Goal: Task Accomplishment & Management: Complete application form

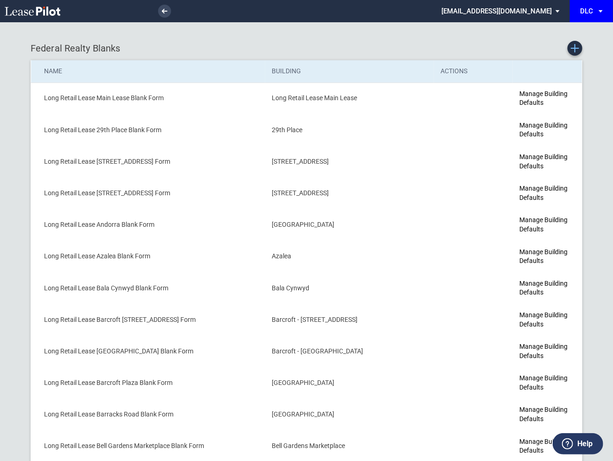
click at [577, 51] on icon "Create new Blank Form" at bounding box center [575, 48] width 8 height 8
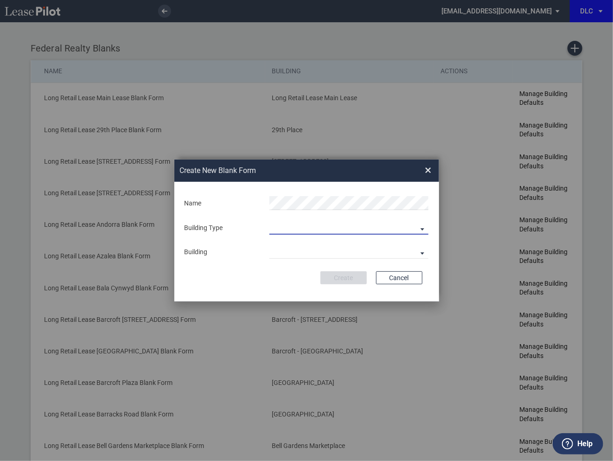
click at [314, 228] on md-select "Building Predefined Empty Building New Empty Building" at bounding box center [348, 228] width 159 height 14
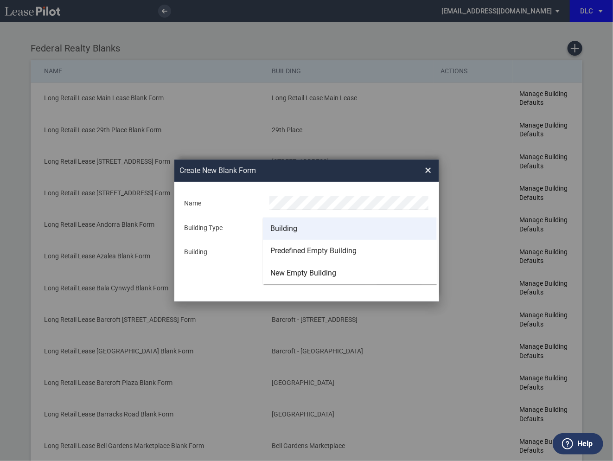
click at [296, 230] on div "Building" at bounding box center [283, 229] width 27 height 10
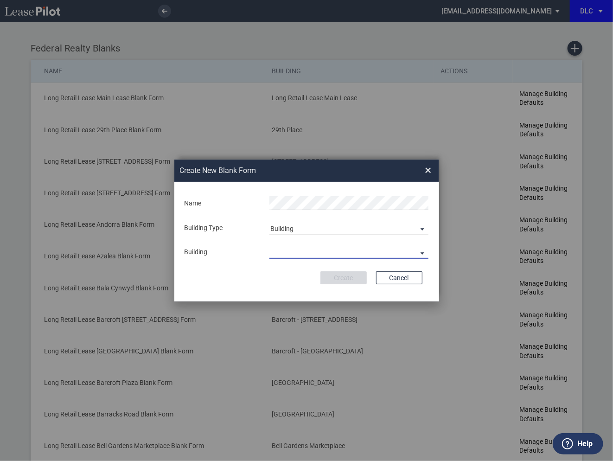
click at [294, 249] on md-select "29th Place 6464 Lincolnia Avenue 7770 Richmond Highway Andorra Azalea Bala Cynw…" at bounding box center [348, 252] width 159 height 14
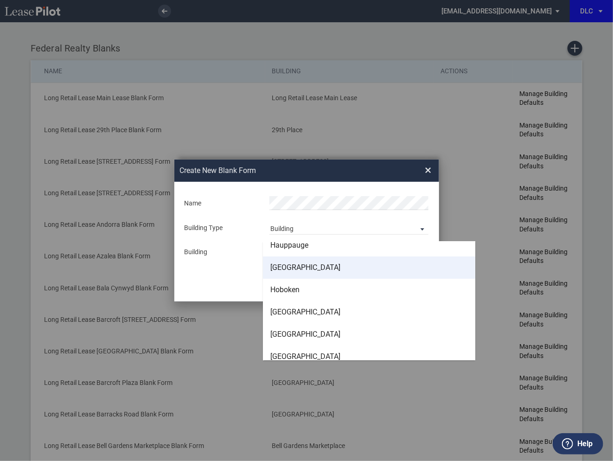
scroll to position [1525, 0]
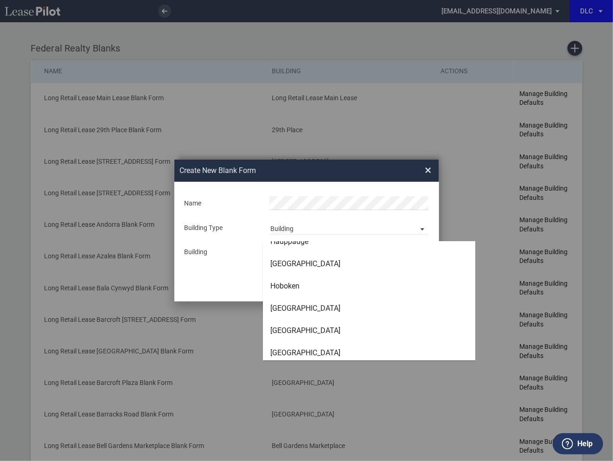
click at [457, 249] on md-backdrop at bounding box center [306, 230] width 613 height 461
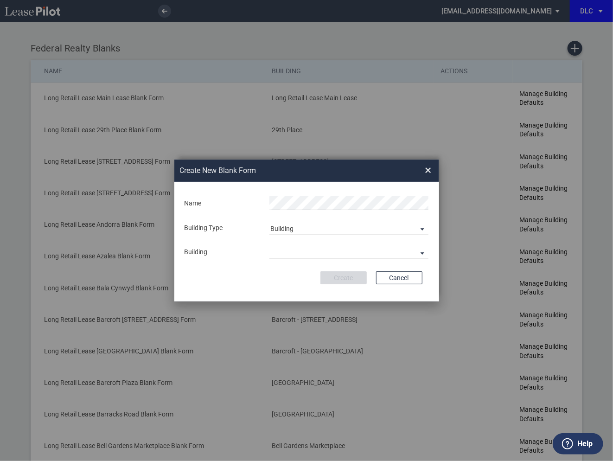
click at [430, 175] on span "×" at bounding box center [428, 170] width 6 height 15
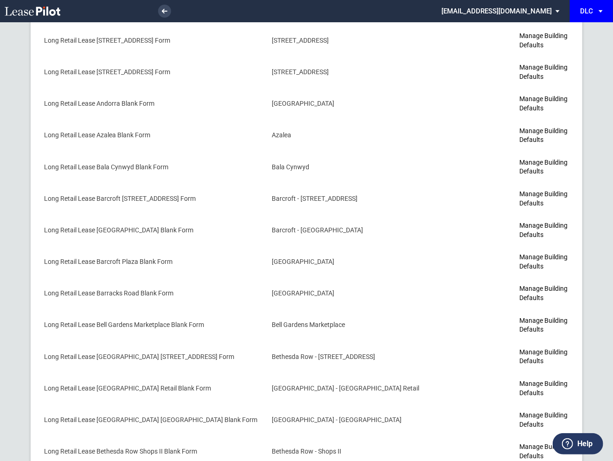
scroll to position [0, 0]
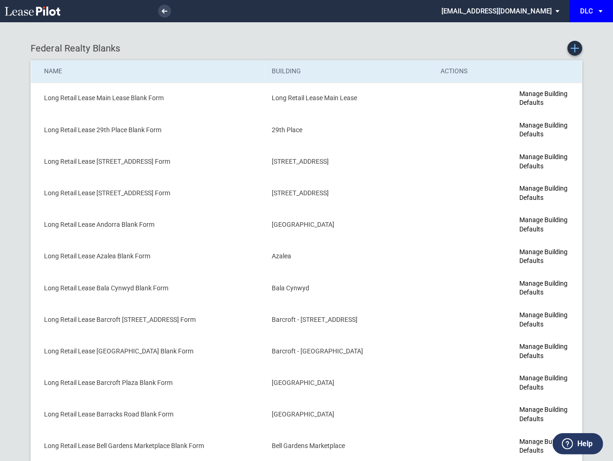
click at [573, 51] on icon "Create new Blank Form" at bounding box center [575, 48] width 8 height 8
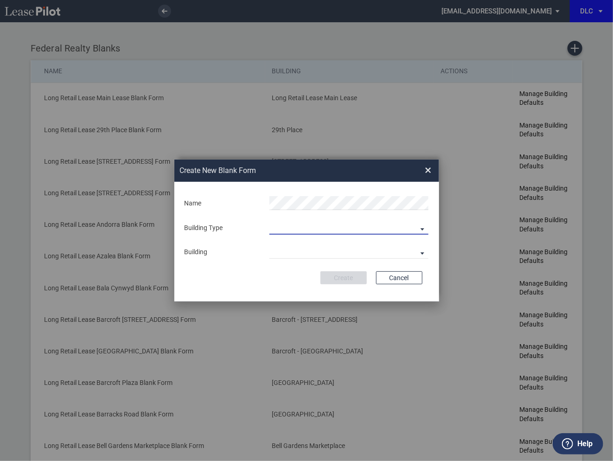
click at [272, 231] on md-select "Building Predefined Empty Building New Empty Building" at bounding box center [348, 228] width 159 height 14
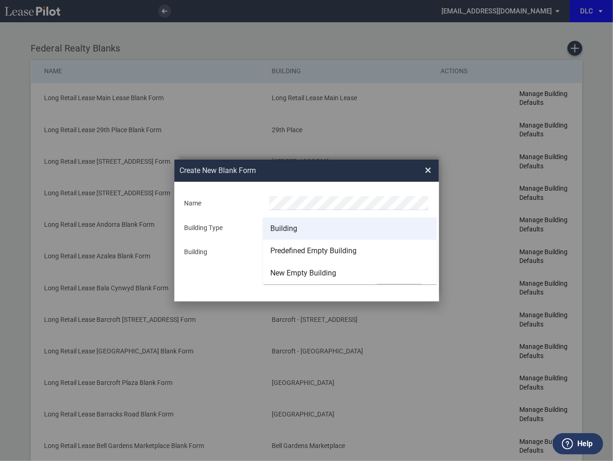
click at [282, 229] on div "Building" at bounding box center [283, 229] width 27 height 10
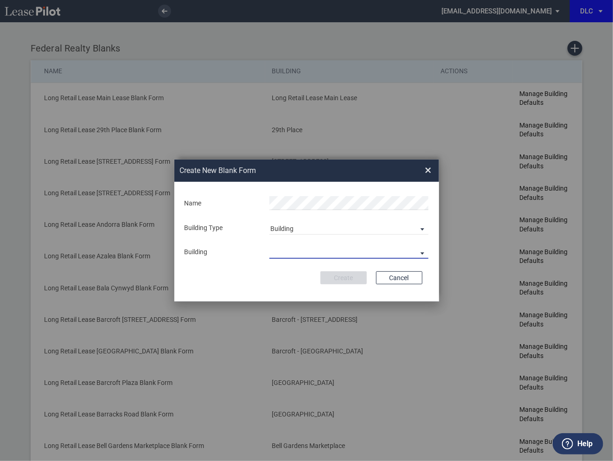
click at [284, 246] on md-select "29th Place [STREET_ADDRESS] [STREET_ADDRESS] [GEOGRAPHIC_DATA] Azalea Bala Cynw…" at bounding box center [348, 252] width 159 height 14
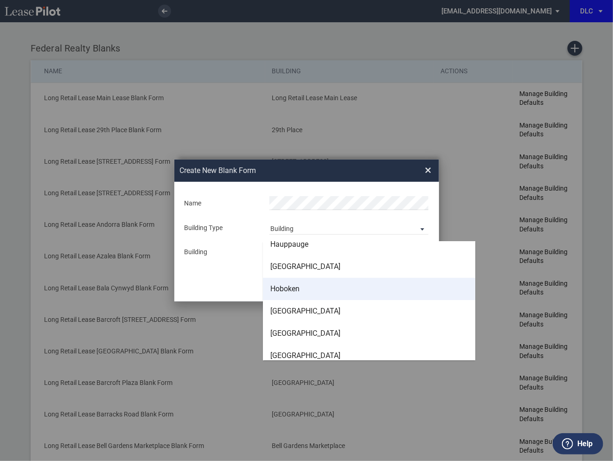
scroll to position [1526, 0]
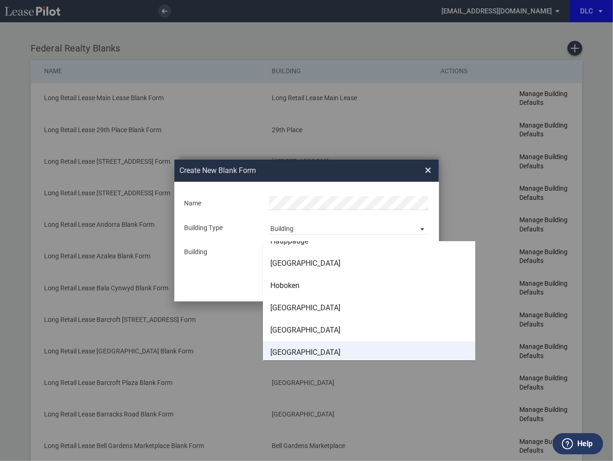
click at [288, 352] on div "[GEOGRAPHIC_DATA]" at bounding box center [305, 352] width 70 height 10
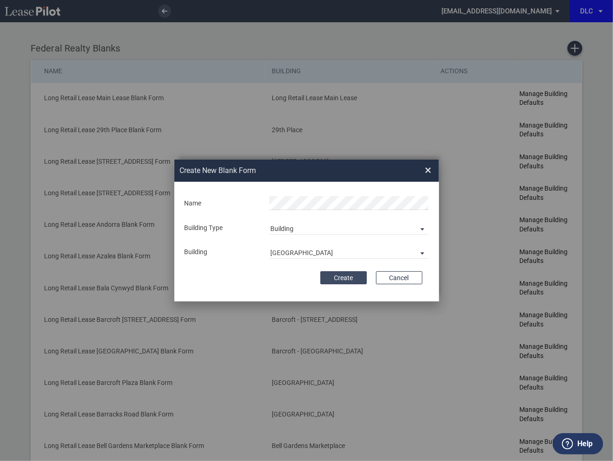
click at [346, 278] on button "Create" at bounding box center [344, 277] width 46 height 13
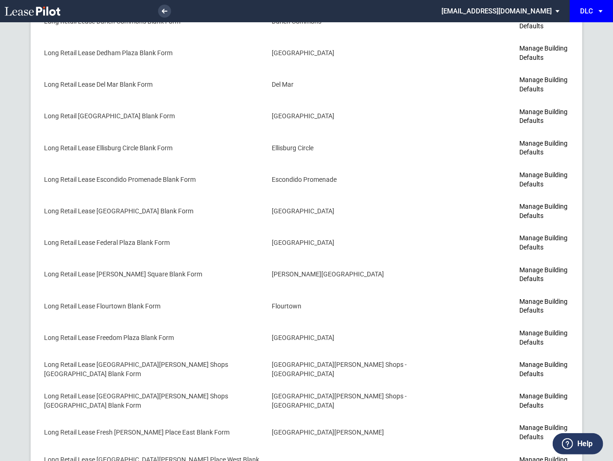
scroll to position [1590, 0]
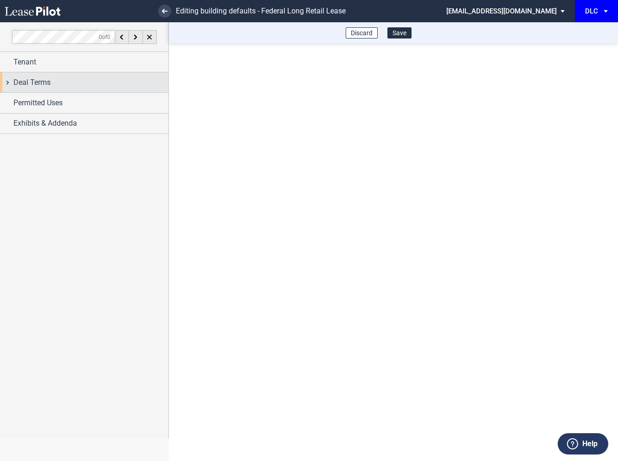
click at [8, 83] on div "Deal Terms" at bounding box center [84, 82] width 168 height 20
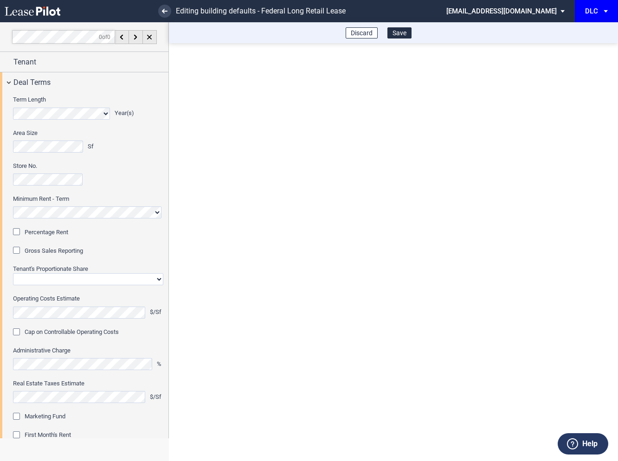
click at [16, 234] on div "Percentage Rent" at bounding box center [17, 232] width 9 height 9
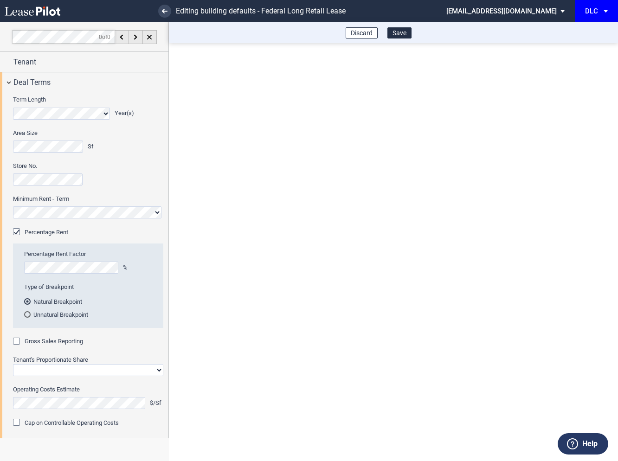
click at [19, 342] on div "Gross Sales Reporting" at bounding box center [17, 342] width 9 height 9
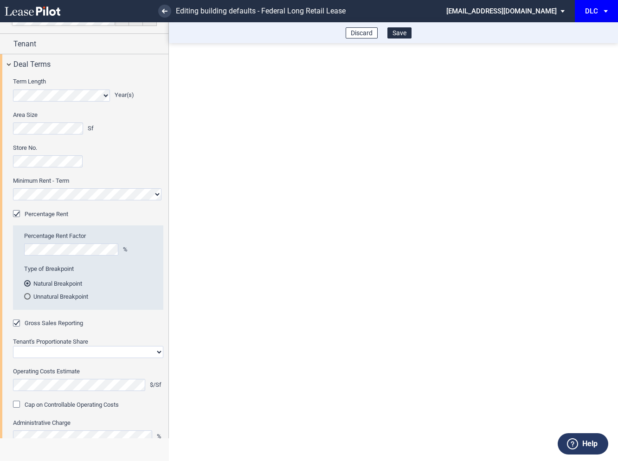
scroll to position [23, 0]
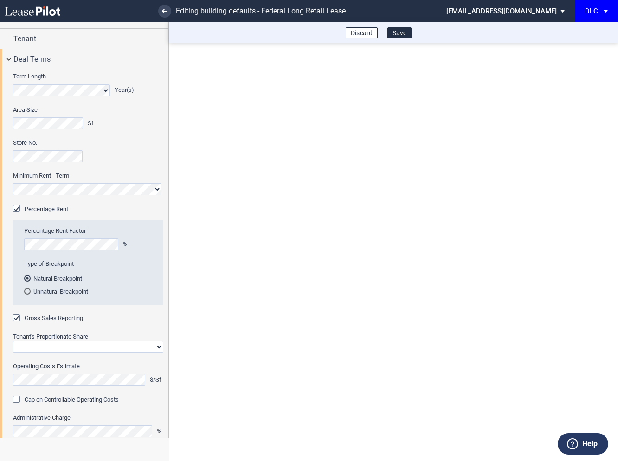
click at [26, 344] on select "Straight GLA Net Major" at bounding box center [88, 347] width 150 height 12
select select "straight GLA"
click at [13, 341] on select "Straight GLA Net Major" at bounding box center [88, 347] width 150 height 12
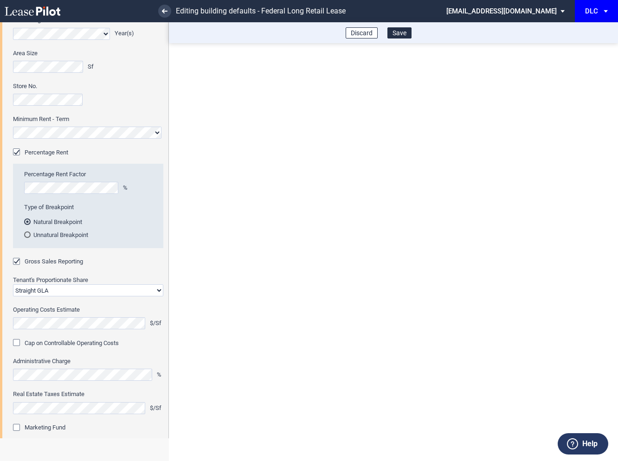
scroll to position [81, 0]
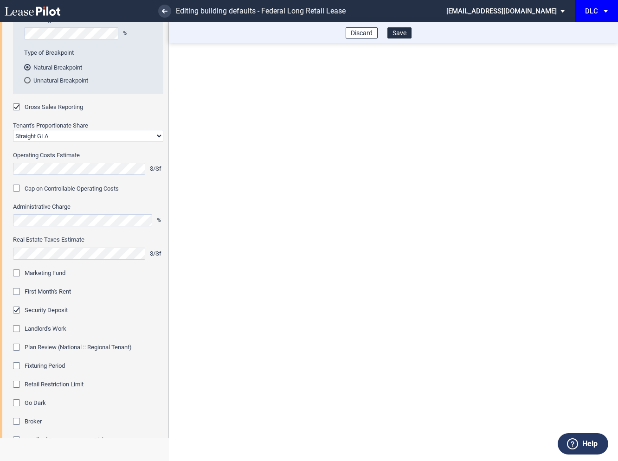
click at [19, 271] on div "Marketing Fund" at bounding box center [17, 273] width 9 height 9
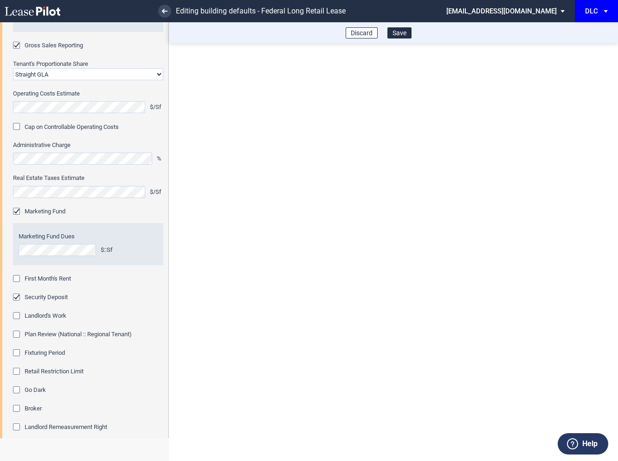
scroll to position [307, 0]
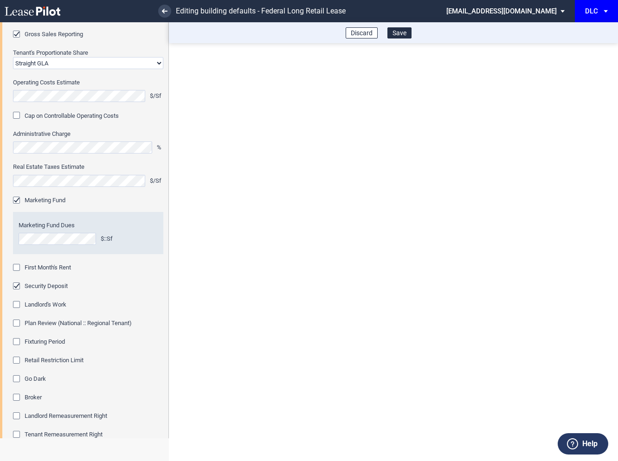
click at [16, 269] on div "First Month's Rent" at bounding box center [17, 268] width 9 height 9
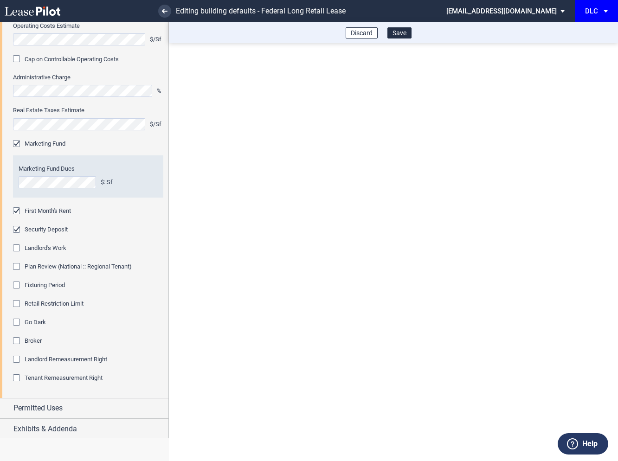
click at [19, 284] on div "Fixturing Period" at bounding box center [17, 286] width 9 height 9
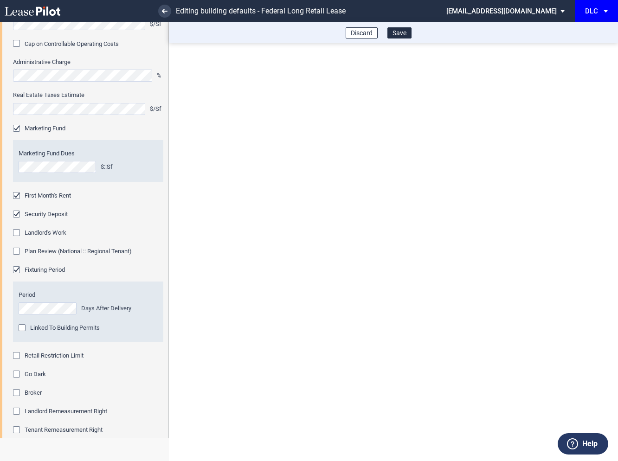
scroll to position [395, 0]
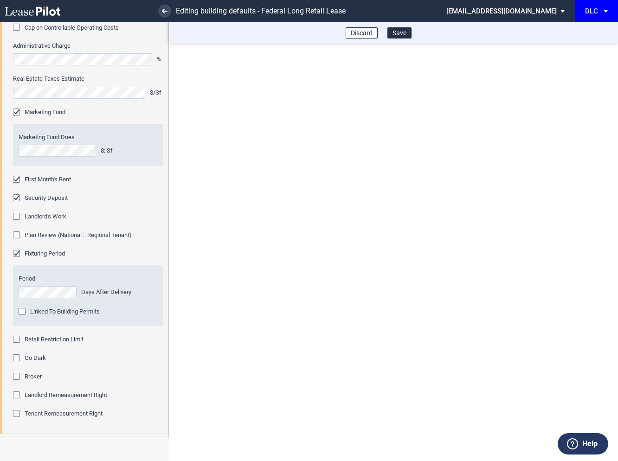
click at [16, 340] on div "Retail Restriction Limit" at bounding box center [17, 340] width 9 height 9
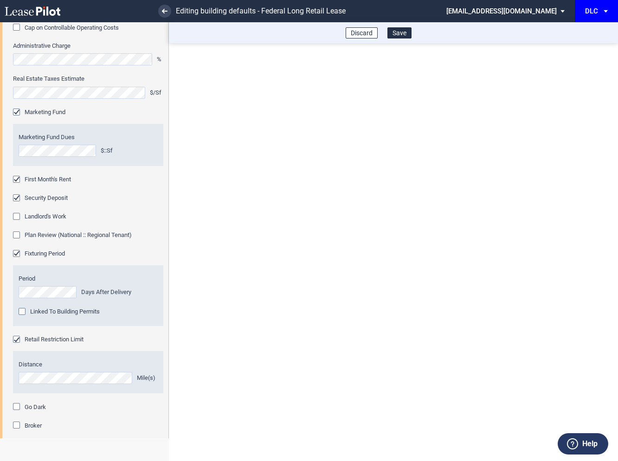
scroll to position [480, 0]
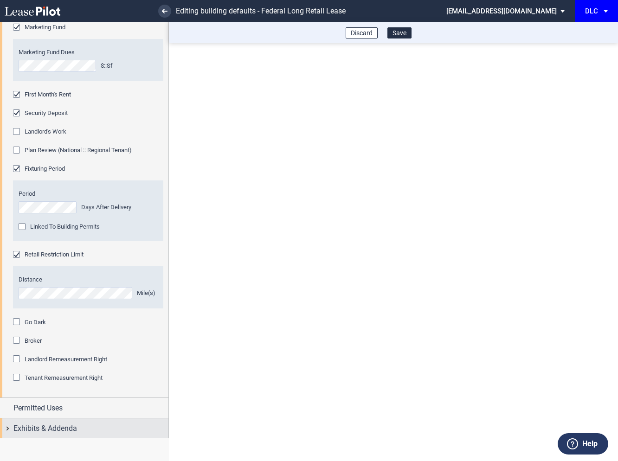
click at [10, 427] on div "Exhibits & Addenda" at bounding box center [84, 428] width 168 height 20
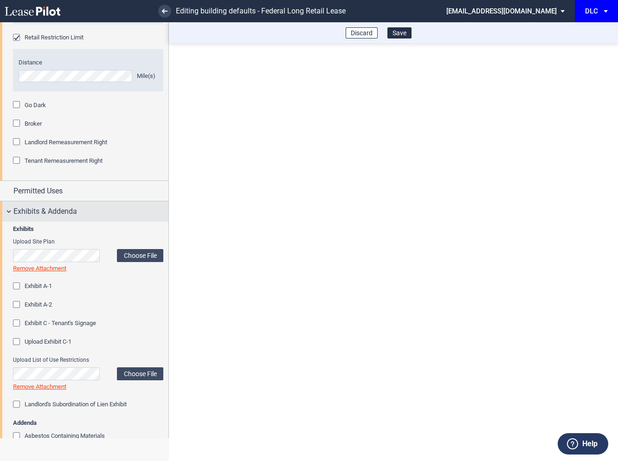
scroll to position [829, 0]
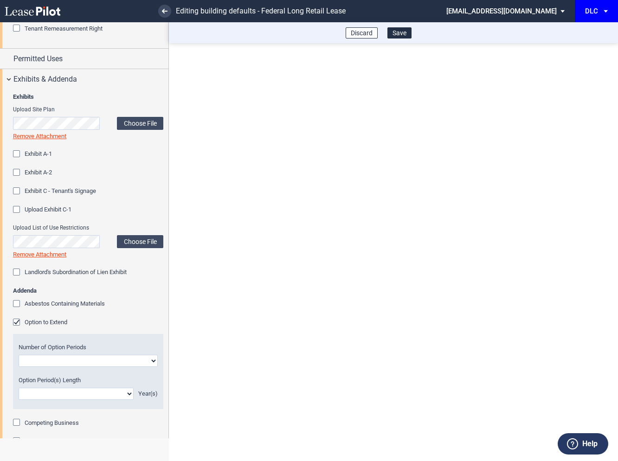
click at [17, 322] on div "Option to Extend" at bounding box center [17, 323] width 9 height 9
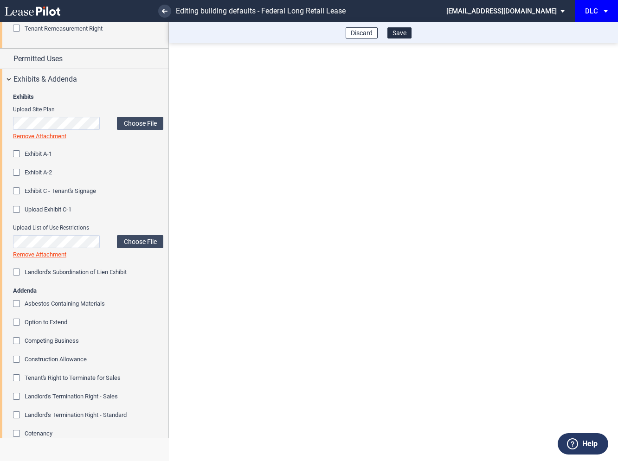
scroll to position [950, 0]
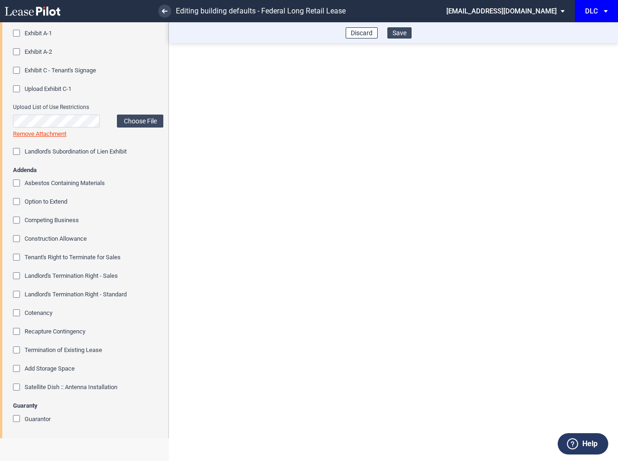
click at [402, 33] on button "Save" at bounding box center [399, 32] width 24 height 11
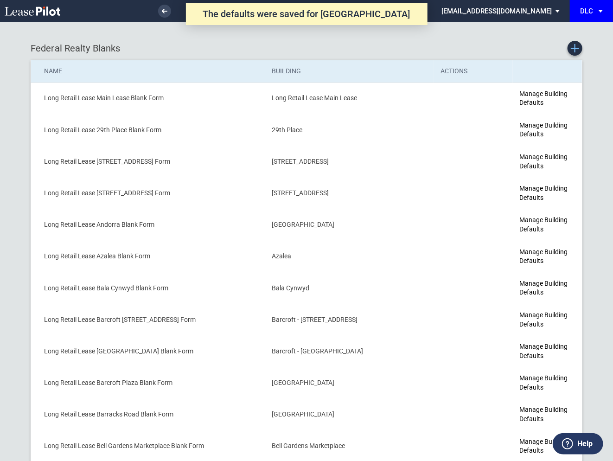
click at [574, 49] on use "Create new Blank Form" at bounding box center [575, 48] width 8 height 8
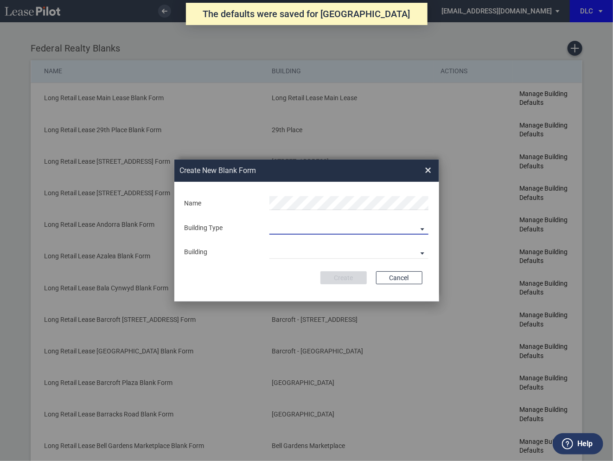
click at [280, 224] on md-select "Building Predefined Empty Building New Empty Building" at bounding box center [348, 228] width 159 height 14
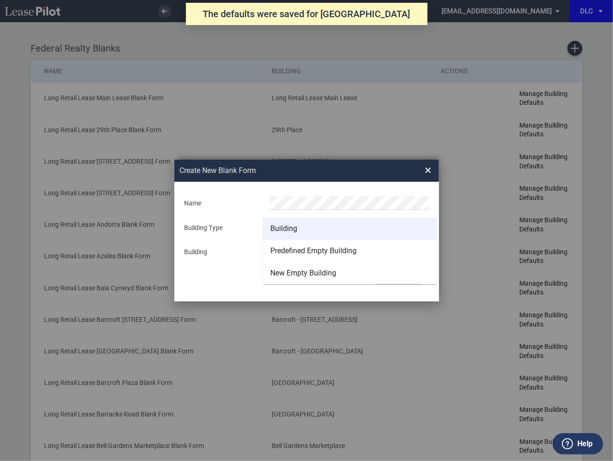
click at [282, 229] on div "Building" at bounding box center [283, 229] width 27 height 10
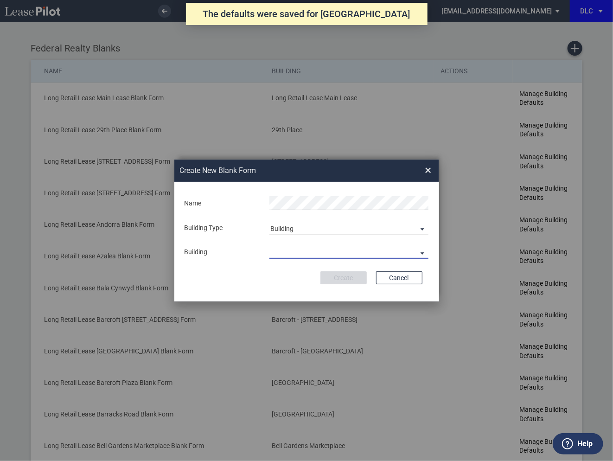
click at [286, 253] on md-select "29th Place 6464 Lincolnia Avenue 7770 Richmond Highway Andorra Azalea Bala Cynw…" at bounding box center [348, 252] width 159 height 14
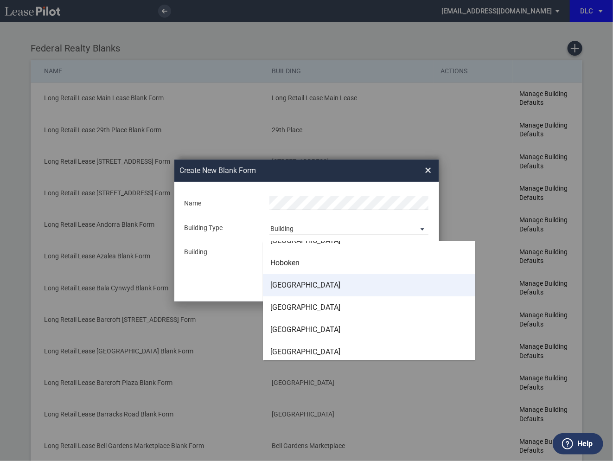
scroll to position [1551, 0]
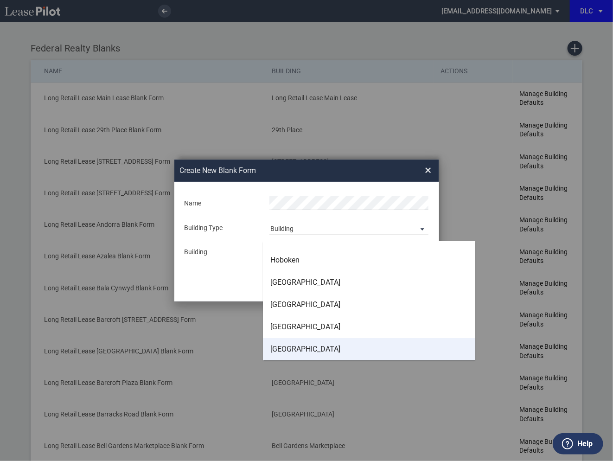
click at [290, 348] on div "[GEOGRAPHIC_DATA]" at bounding box center [305, 349] width 70 height 10
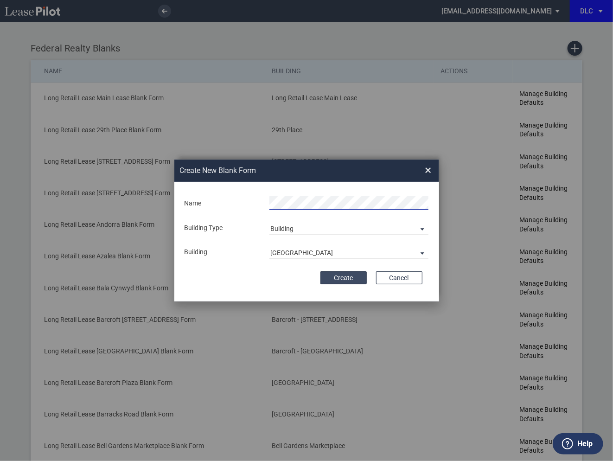
click at [340, 278] on button "Create" at bounding box center [344, 277] width 46 height 13
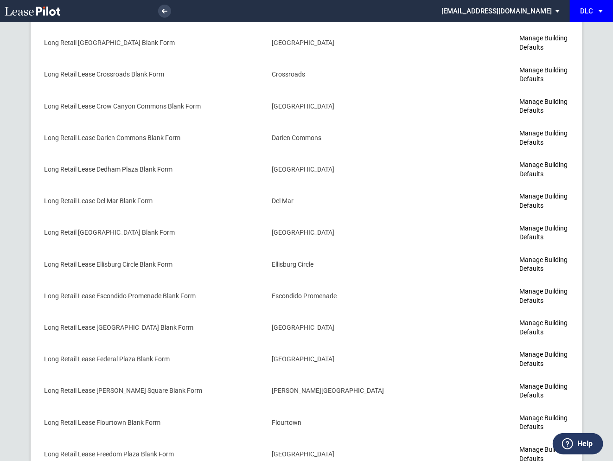
scroll to position [1616, 0]
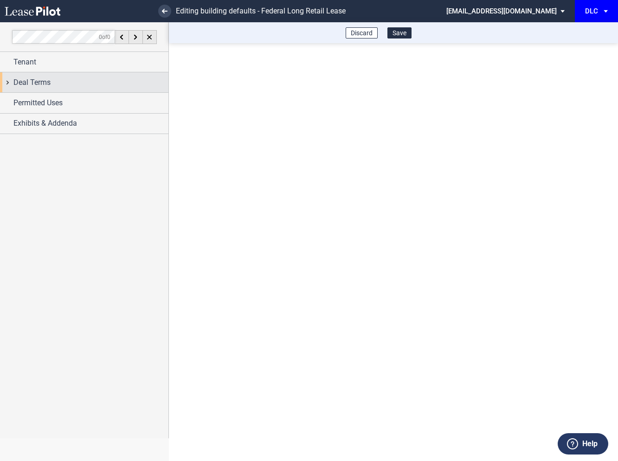
click at [10, 83] on div "Deal Terms" at bounding box center [84, 82] width 168 height 20
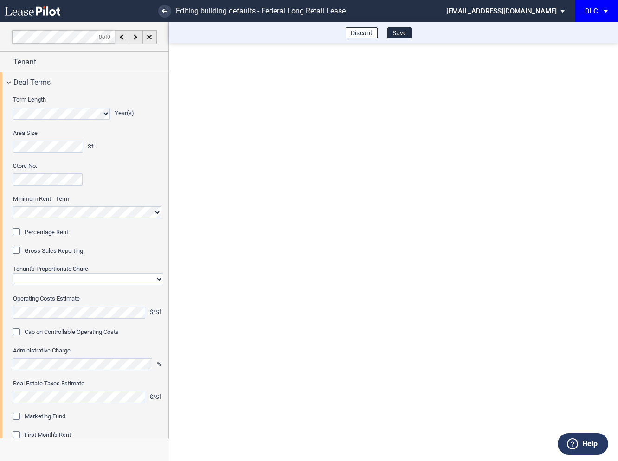
click at [18, 230] on div "Percentage Rent" at bounding box center [17, 232] width 9 height 9
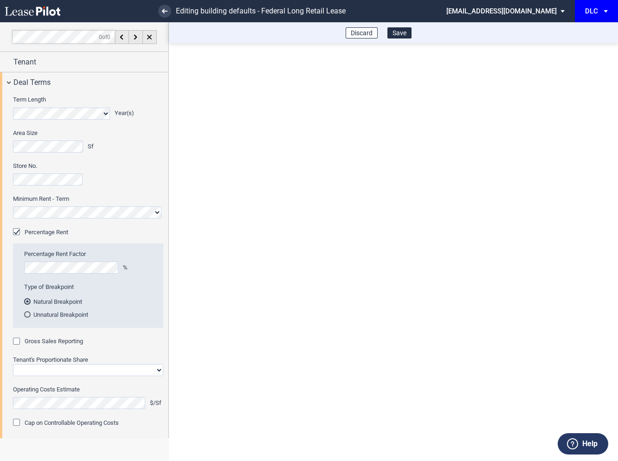
scroll to position [45, 0]
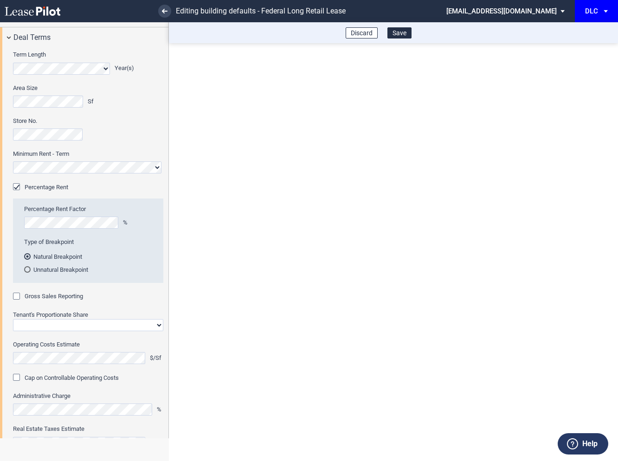
click at [16, 298] on div "Gross Sales Reporting" at bounding box center [17, 297] width 9 height 9
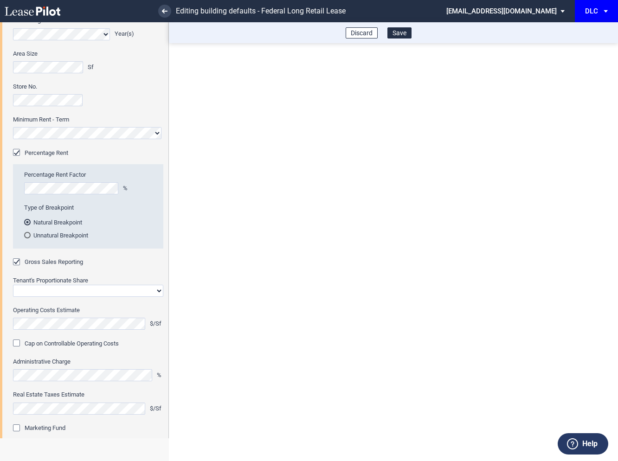
scroll to position [83, 0]
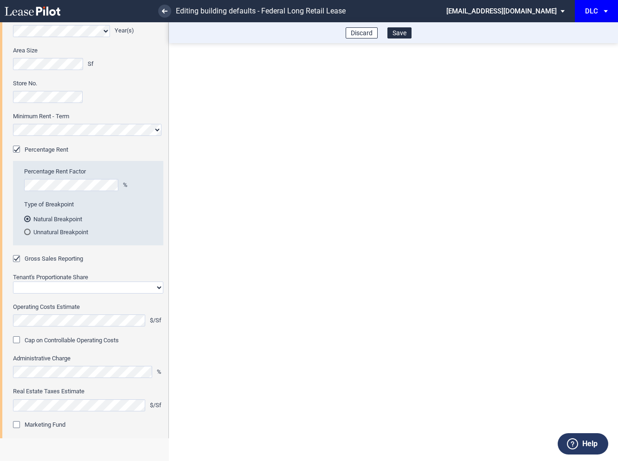
click at [31, 289] on select "Straight GLA Net Major" at bounding box center [88, 288] width 150 height 12
select select "straight GLA"
click at [13, 282] on select "Straight GLA Net Major" at bounding box center [88, 288] width 150 height 12
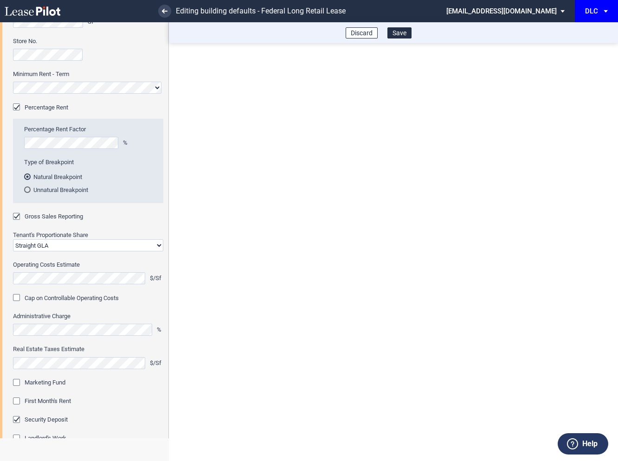
scroll to position [129, 0]
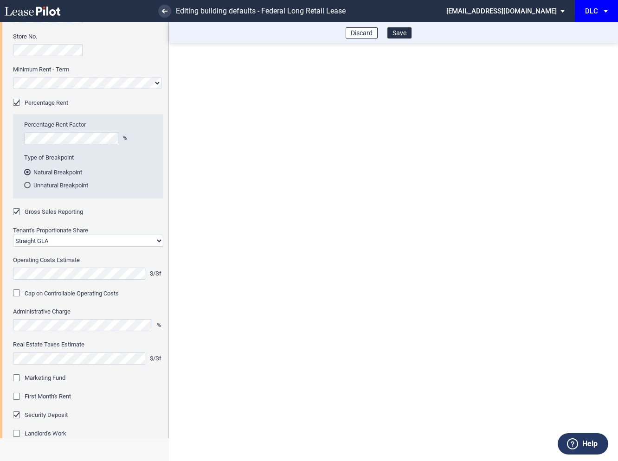
click at [19, 376] on div "Marketing Fund" at bounding box center [17, 378] width 9 height 9
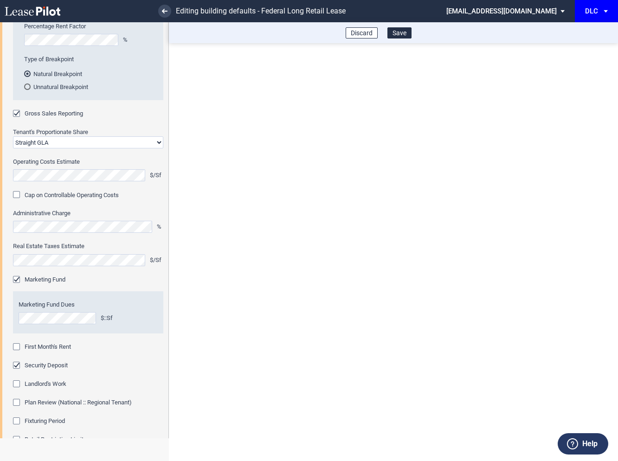
scroll to position [243, 0]
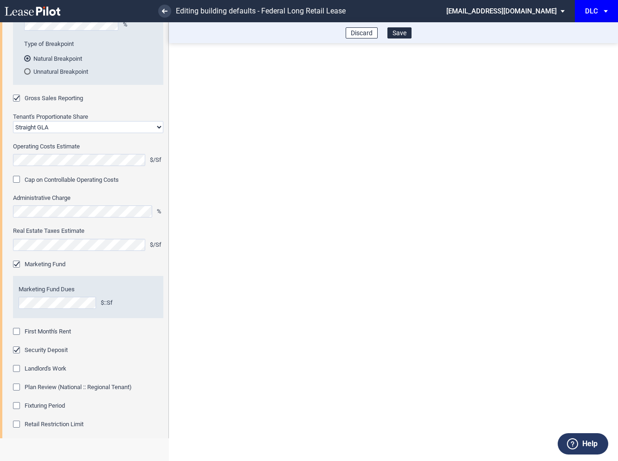
click at [18, 332] on div "First Month's Rent" at bounding box center [17, 332] width 9 height 9
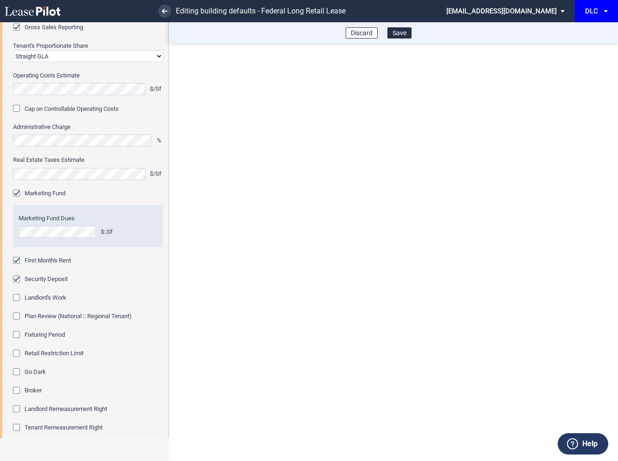
click at [18, 334] on div "Fixturing Period" at bounding box center [17, 335] width 9 height 9
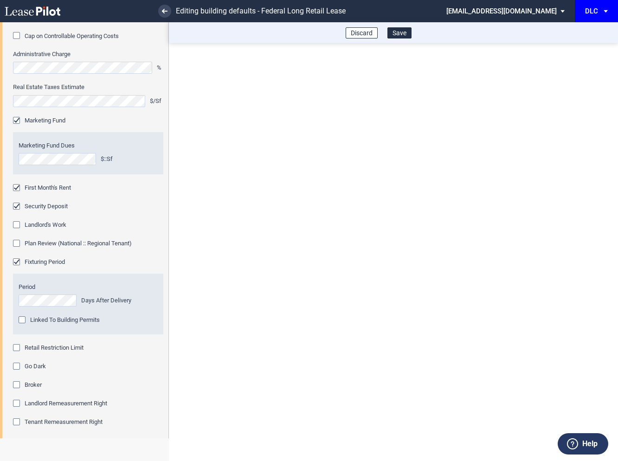
scroll to position [404, 0]
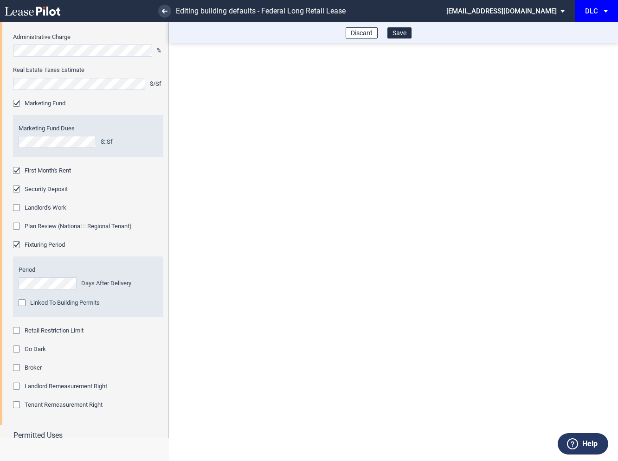
click at [18, 333] on div "Retail Restriction Limit" at bounding box center [17, 331] width 9 height 9
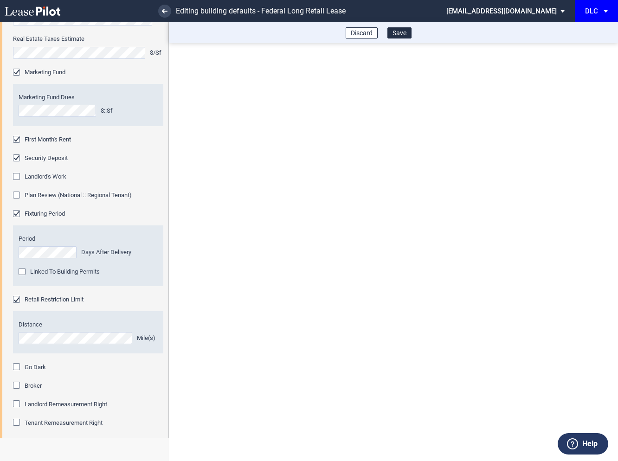
scroll to position [480, 0]
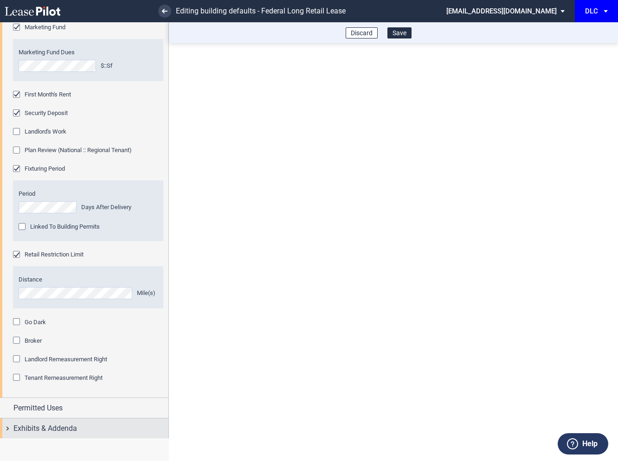
click at [9, 423] on div "Exhibits & Addenda" at bounding box center [84, 428] width 168 height 20
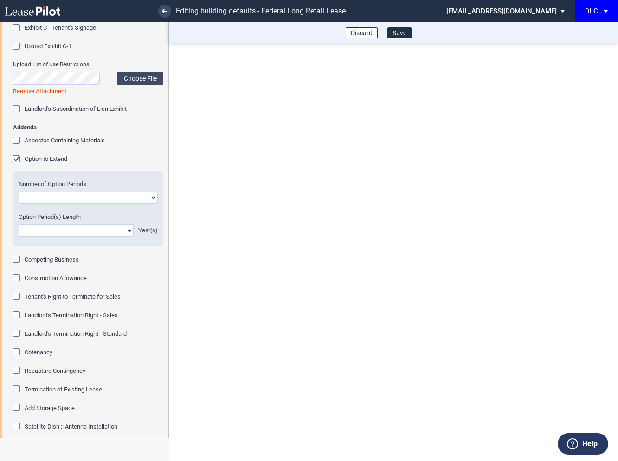
scroll to position [1032, 0]
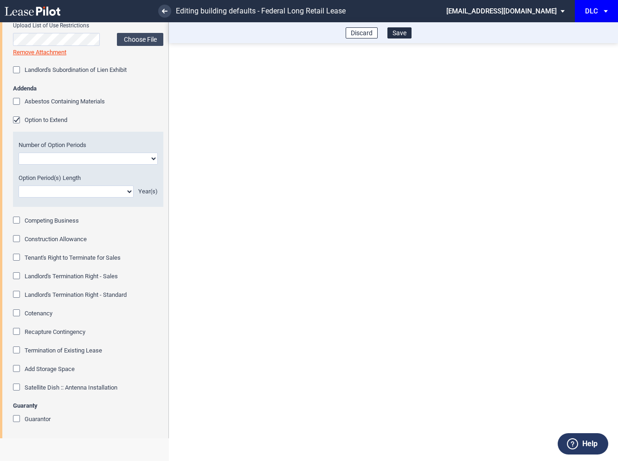
click at [19, 121] on div "Option to Extend" at bounding box center [17, 120] width 9 height 9
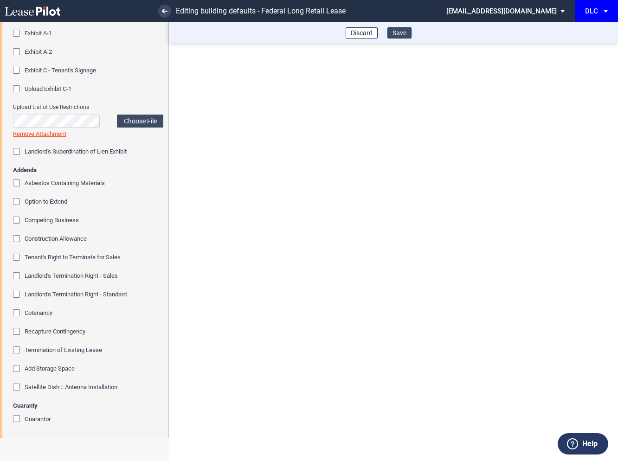
click at [403, 34] on button "Save" at bounding box center [399, 32] width 24 height 11
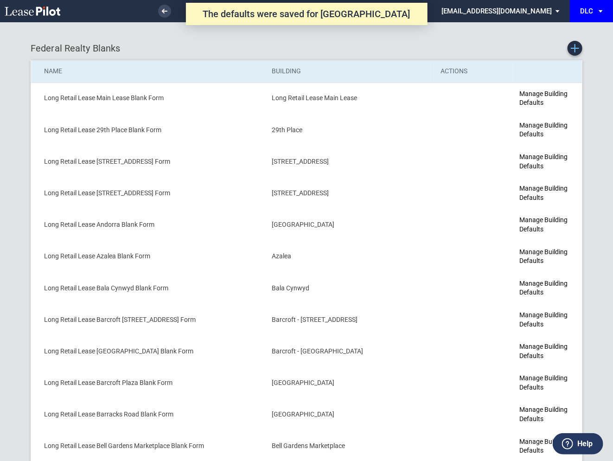
click at [575, 47] on use "Create new Blank Form" at bounding box center [575, 48] width 8 height 8
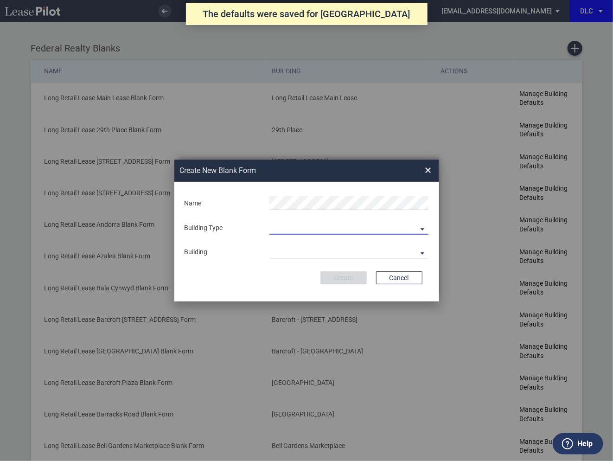
click at [283, 224] on md-select "Building Predefined Empty Building New Empty Building" at bounding box center [348, 228] width 159 height 14
click at [283, 224] on div "Building" at bounding box center [283, 229] width 27 height 10
click at [283, 254] on md-select "29th Place [STREET_ADDRESS] [STREET_ADDRESS] [GEOGRAPHIC_DATA] Azalea Bala Cynw…" at bounding box center [348, 252] width 159 height 14
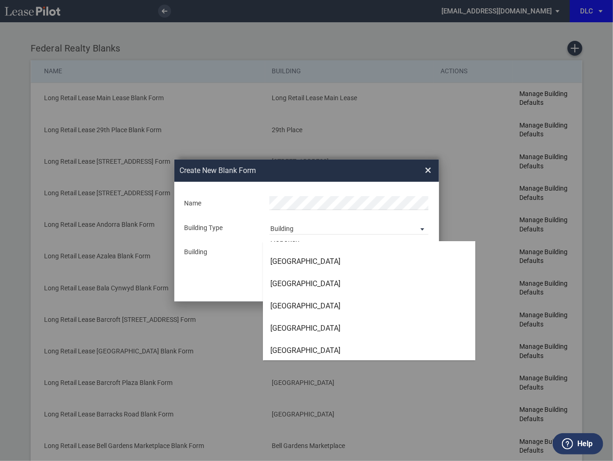
scroll to position [1573, 0]
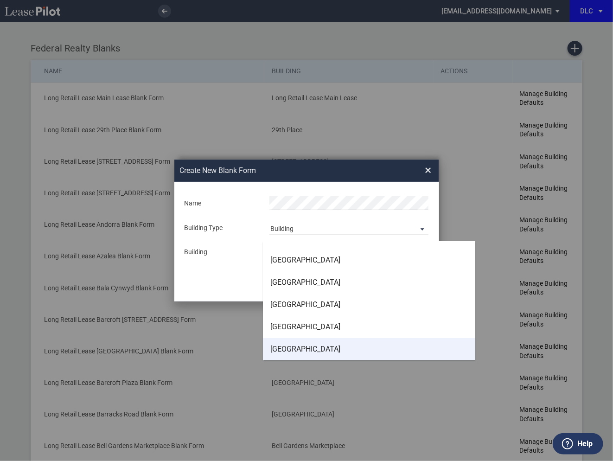
click at [286, 348] on div "[GEOGRAPHIC_DATA]" at bounding box center [305, 349] width 70 height 10
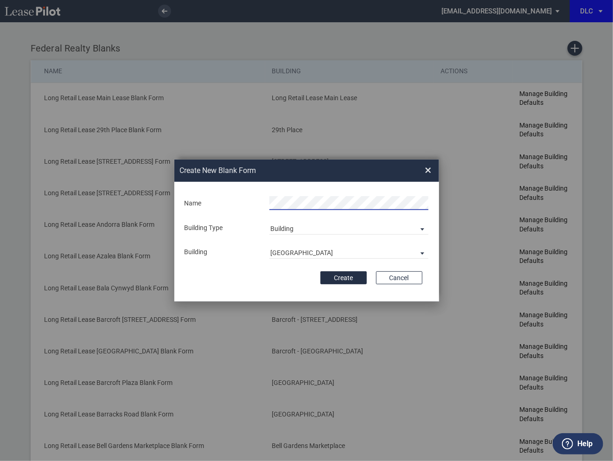
scroll to position [0, 13]
click at [338, 281] on button "Create" at bounding box center [344, 277] width 46 height 13
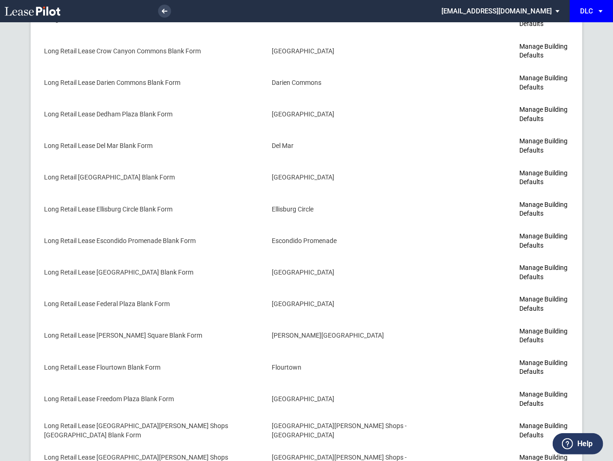
scroll to position [1642, 0]
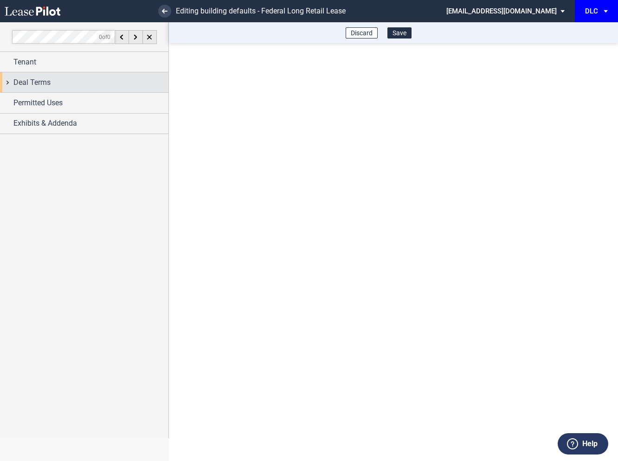
click at [9, 85] on div "Deal Terms" at bounding box center [84, 82] width 168 height 20
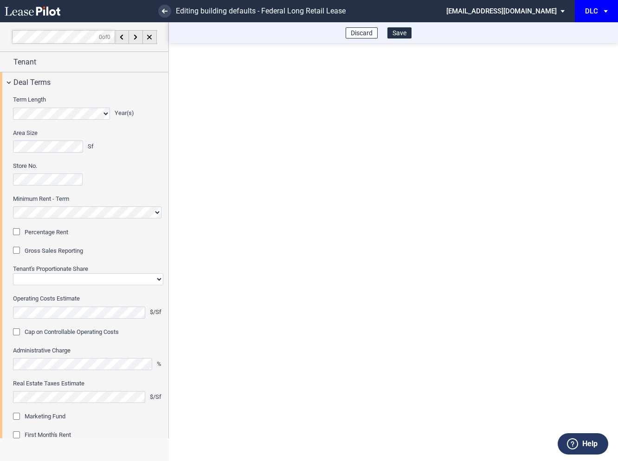
click at [19, 235] on div "Percentage Rent" at bounding box center [17, 232] width 9 height 9
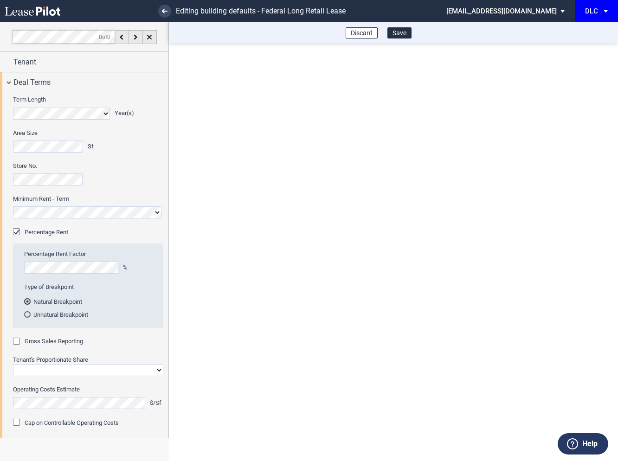
click at [19, 343] on div "Gross Sales Reporting" at bounding box center [17, 342] width 9 height 9
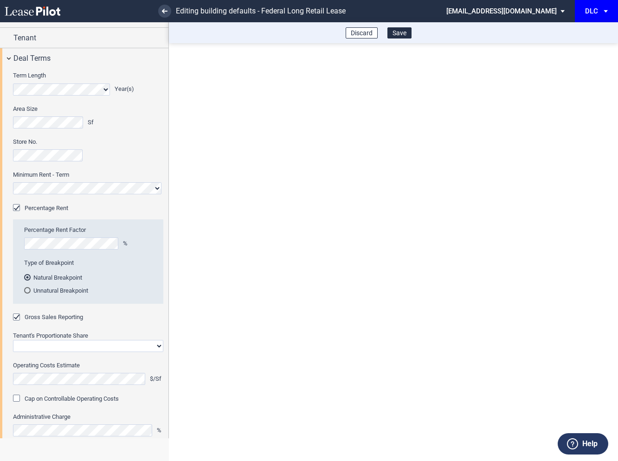
scroll to position [58, 0]
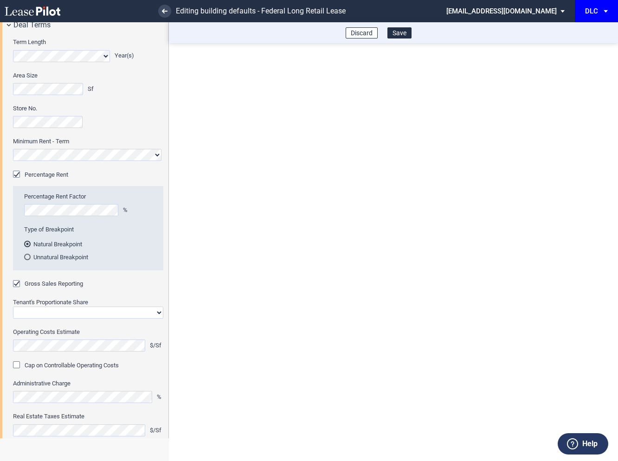
click at [41, 320] on div "Tenant's Proportionate Share Straight GLA Net Major" at bounding box center [88, 313] width 150 height 30
click at [42, 315] on select "Straight GLA Net Major" at bounding box center [88, 313] width 150 height 12
select select "straight GLA"
click at [13, 307] on select "Straight GLA Net Major" at bounding box center [88, 313] width 150 height 12
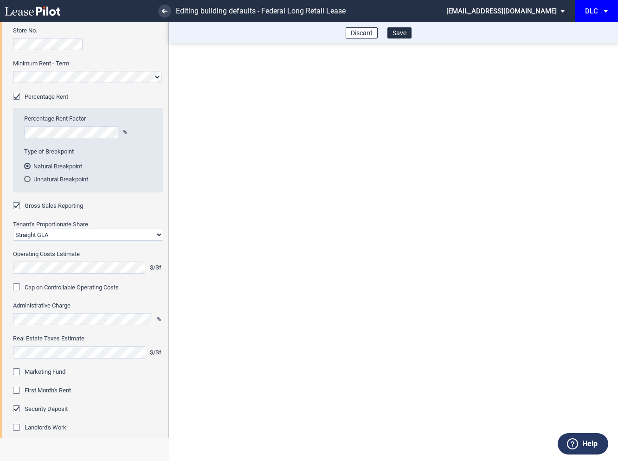
scroll to position [142, 0]
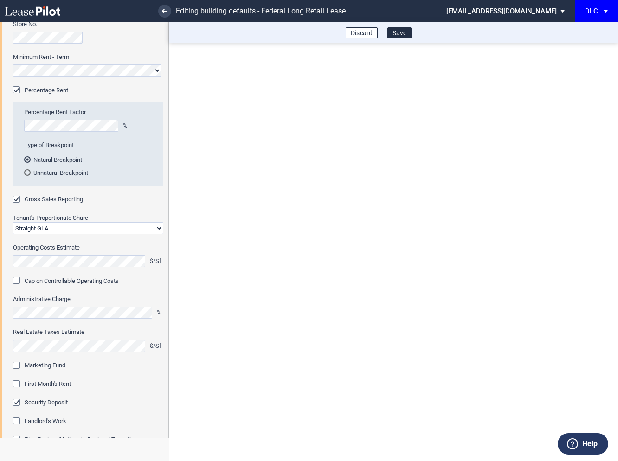
click at [18, 365] on div "Marketing Fund" at bounding box center [17, 366] width 9 height 9
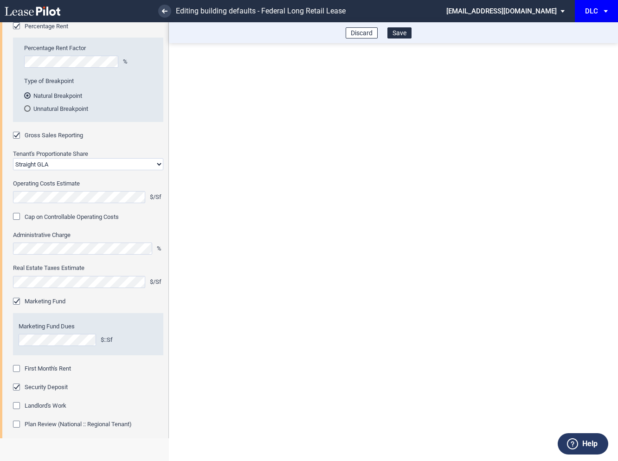
click at [18, 367] on div "First Month's Rent" at bounding box center [17, 369] width 9 height 9
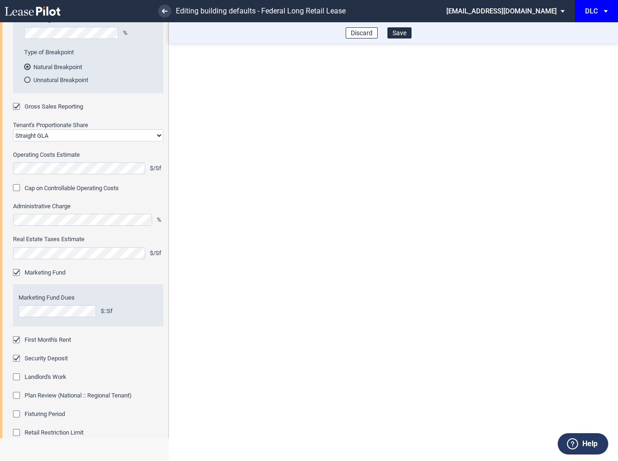
scroll to position [246, 0]
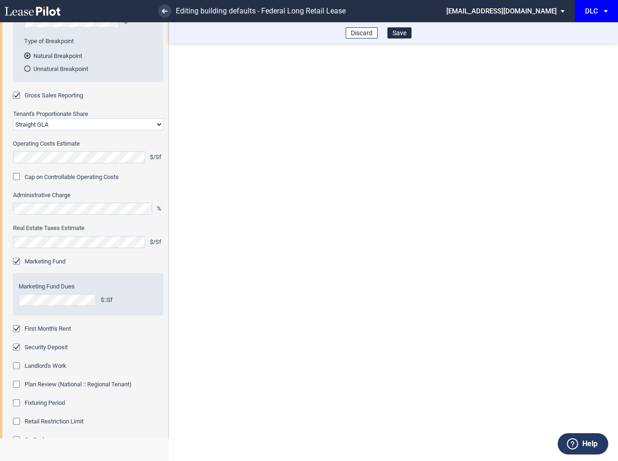
click at [17, 402] on div "Fixturing Period" at bounding box center [17, 403] width 9 height 9
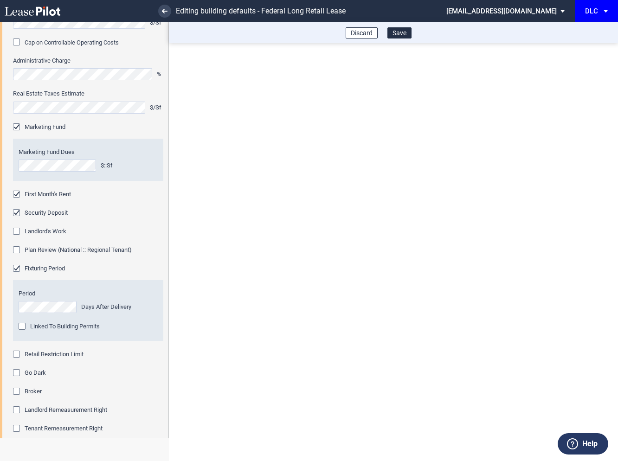
scroll to position [386, 0]
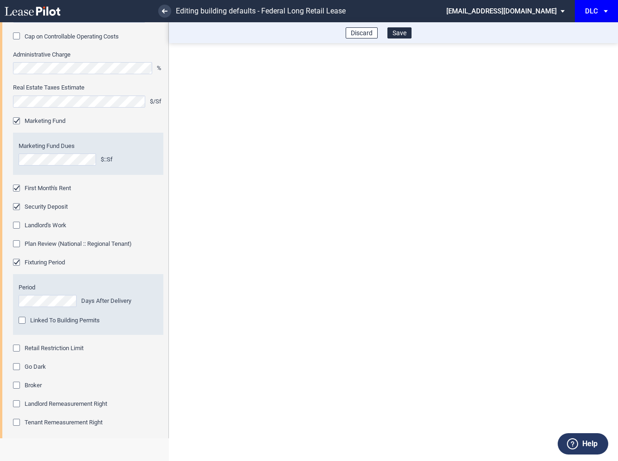
click at [19, 346] on div "Retail Restriction Limit" at bounding box center [17, 349] width 9 height 9
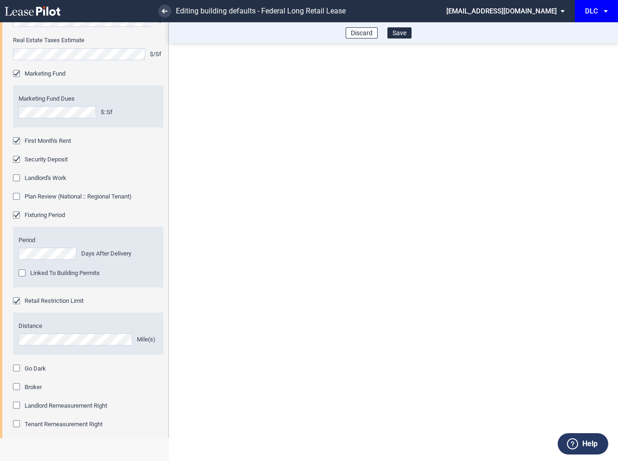
scroll to position [480, 0]
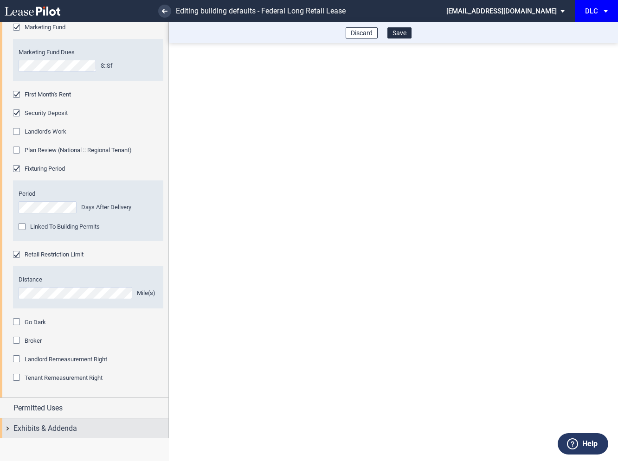
click at [8, 428] on div "Exhibits & Addenda" at bounding box center [84, 428] width 168 height 20
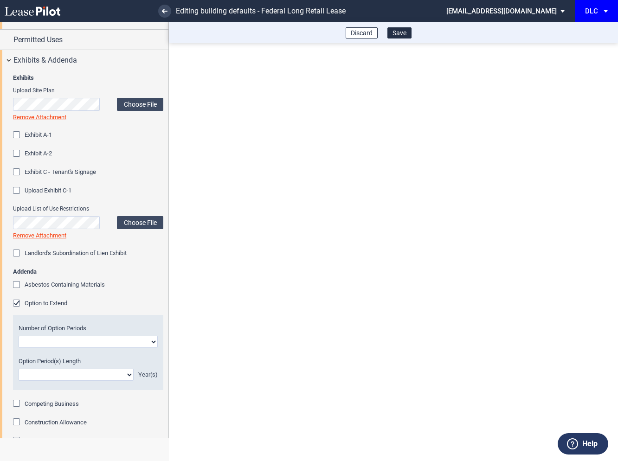
scroll to position [869, 0]
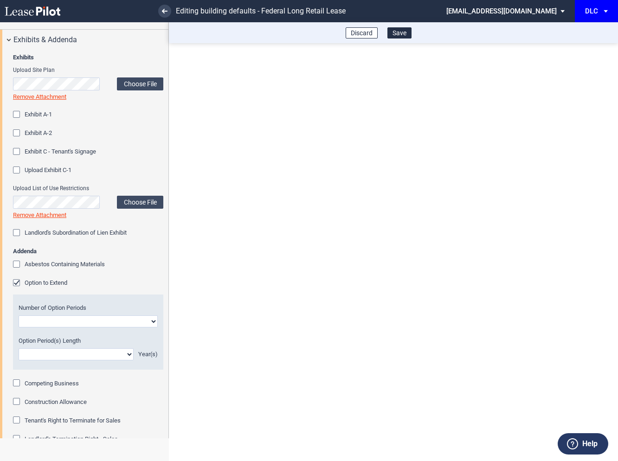
click at [16, 283] on div "Option to Extend" at bounding box center [17, 283] width 9 height 9
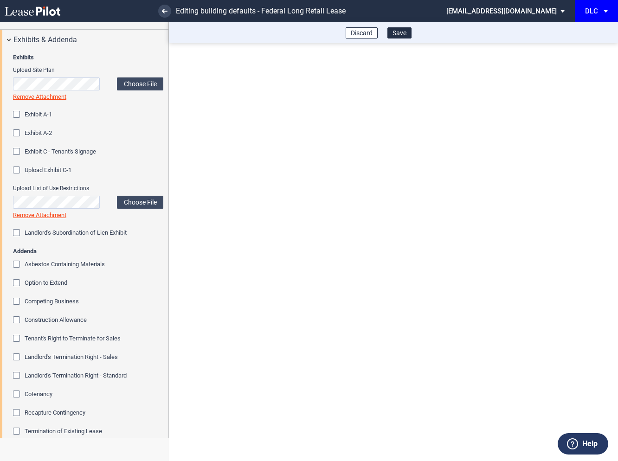
scroll to position [950, 0]
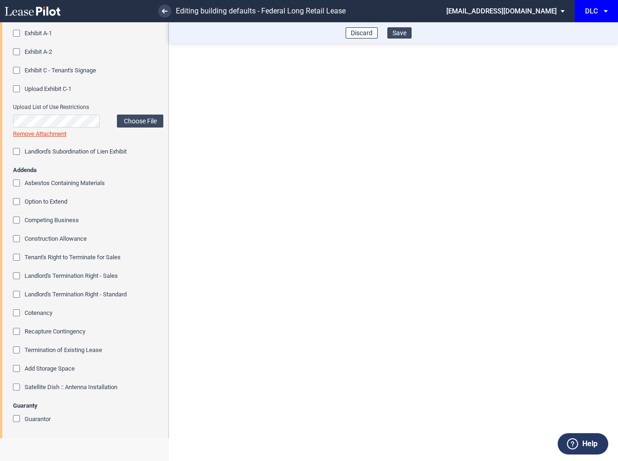
click at [398, 35] on button "Save" at bounding box center [399, 32] width 24 height 11
